Goal: Information Seeking & Learning: Learn about a topic

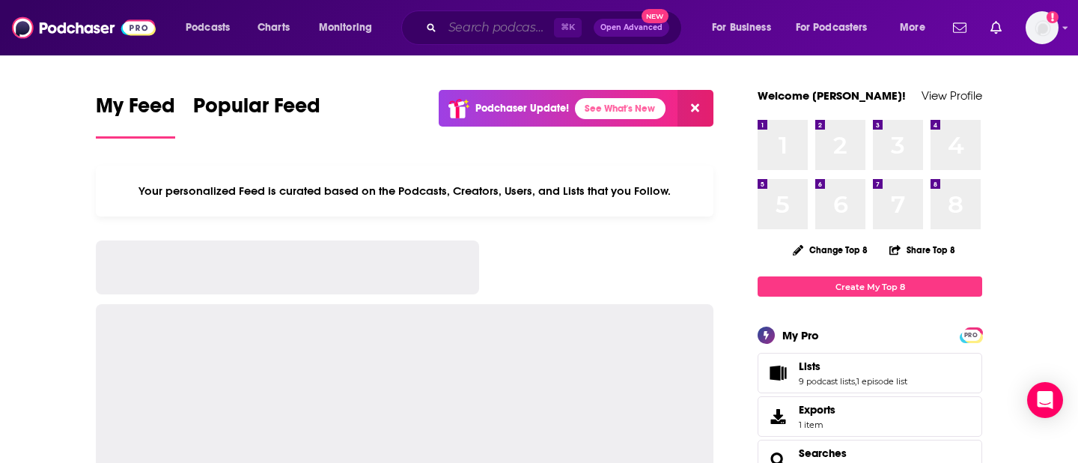
click at [485, 28] on input "Search podcasts, credits, & more..." at bounding box center [499, 28] width 112 height 24
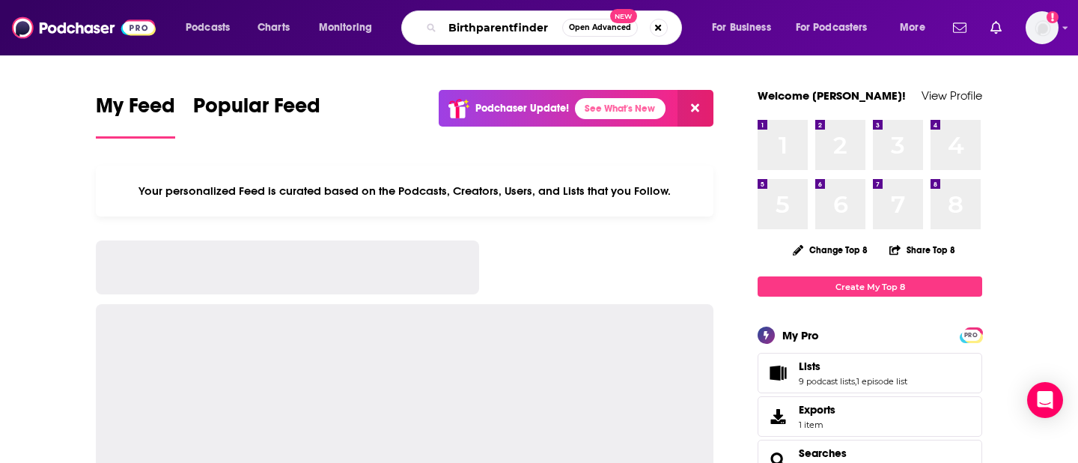
type input "Birthparentfinder"
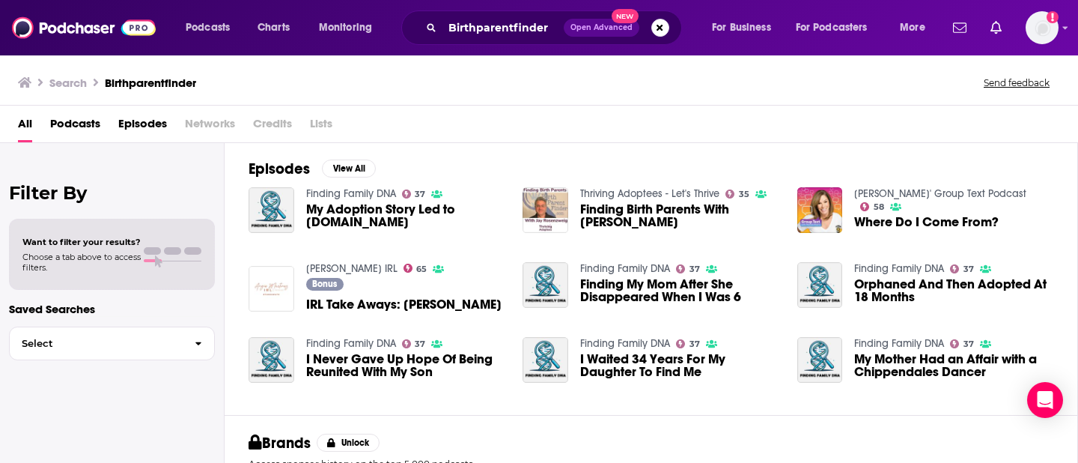
scroll to position [219, 0]
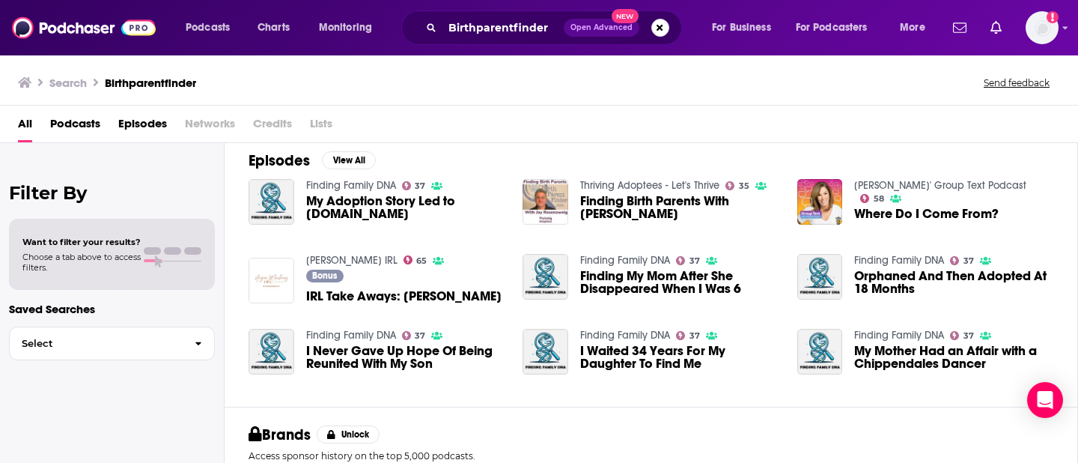
click at [377, 204] on span "My Adoption Story Led to BirthParentFinder.com" at bounding box center [405, 207] width 199 height 25
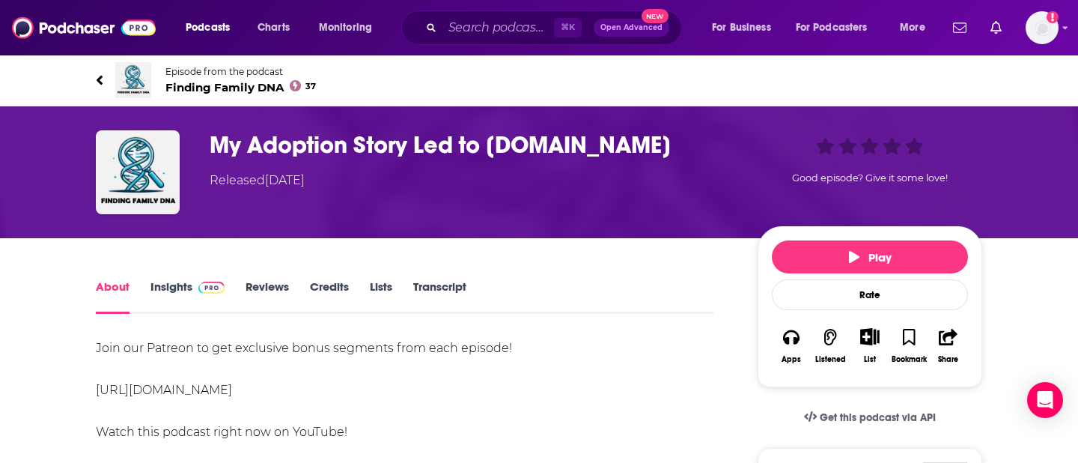
click at [186, 291] on link "Insights" at bounding box center [188, 296] width 74 height 34
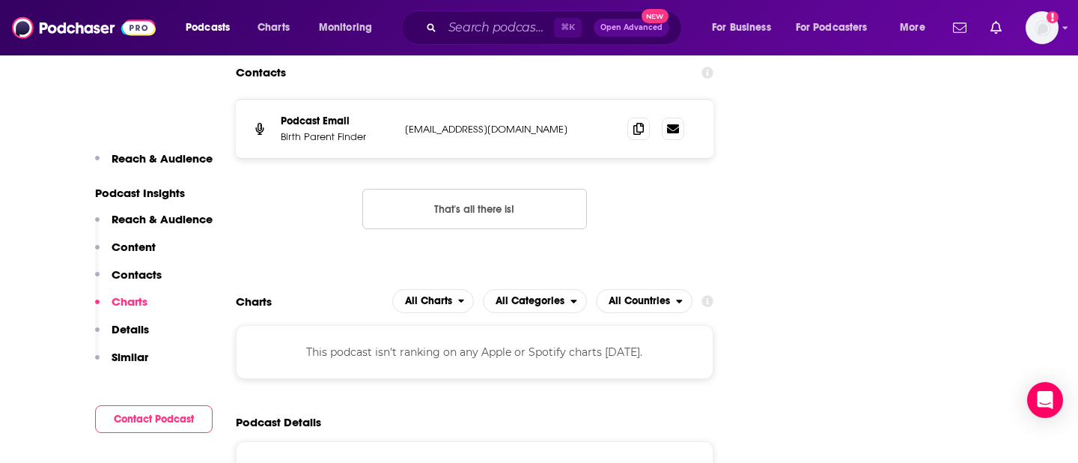
scroll to position [1624, 0]
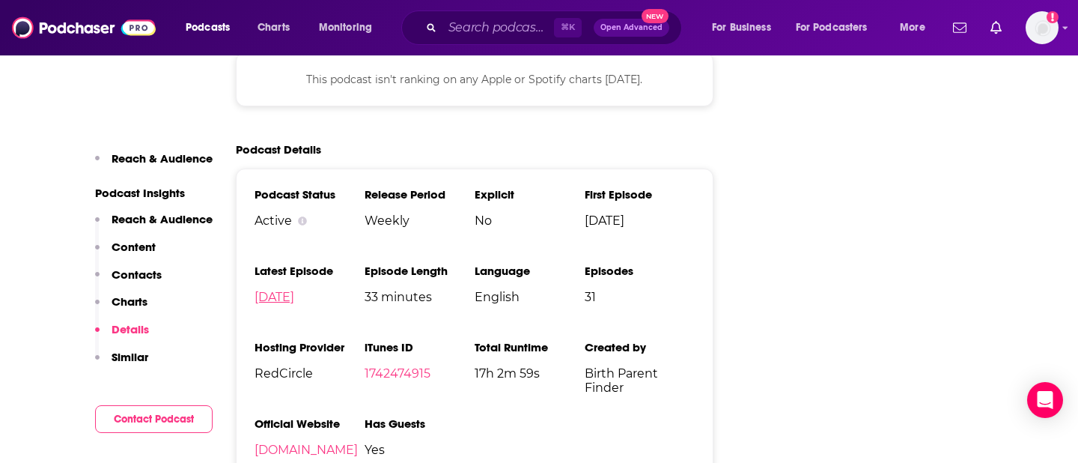
click at [282, 297] on link "Sep 17th, 2025" at bounding box center [275, 297] width 40 height 14
